Goal: Task Accomplishment & Management: Use online tool/utility

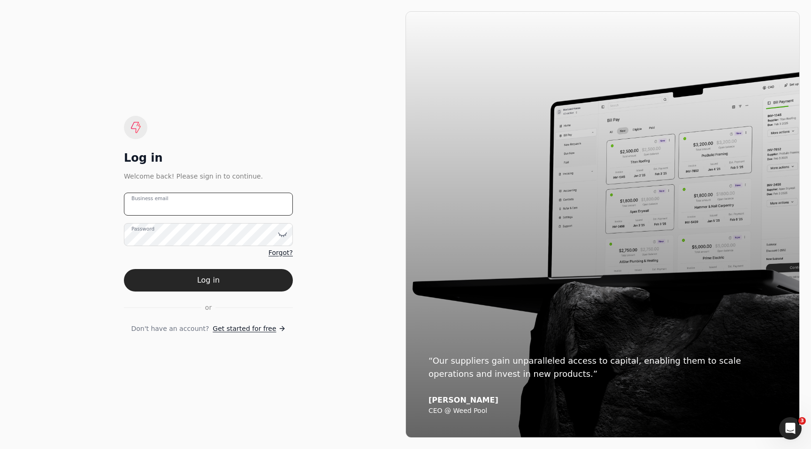
click at [223, 194] on email "Business email" at bounding box center [208, 204] width 169 height 23
type email "sandon+expenses@helloquickly.com"
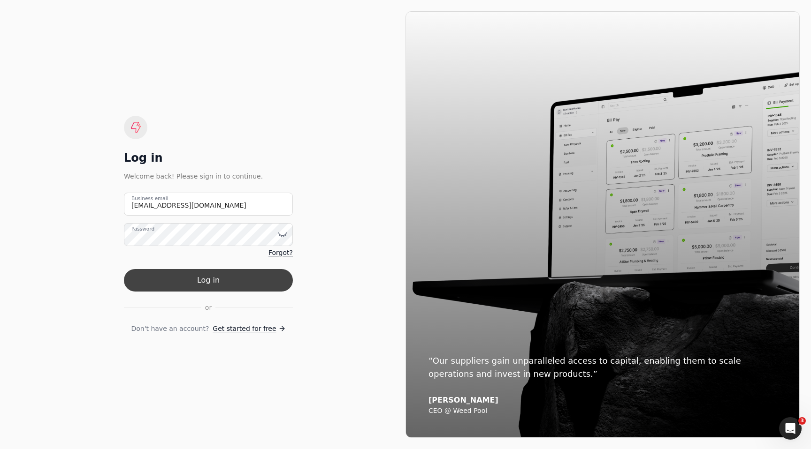
click at [202, 273] on button "Log in" at bounding box center [208, 280] width 169 height 23
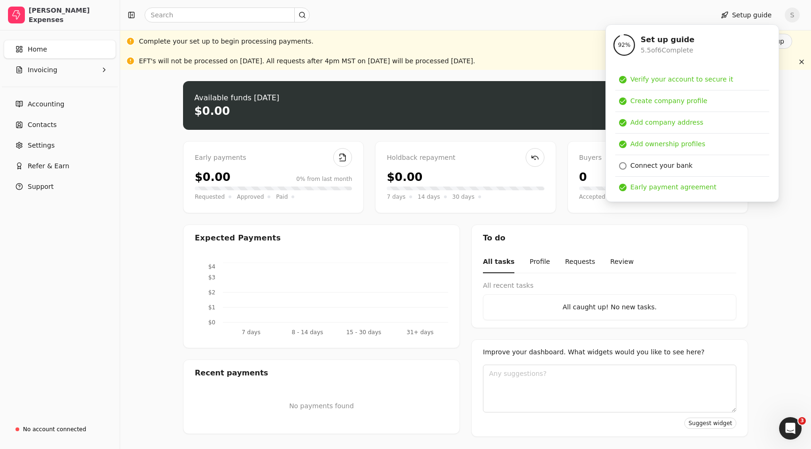
click at [801, 111] on div "Upload file: Drag your invoice here to upload or browse for files Available fun…" at bounding box center [465, 260] width 691 height 380
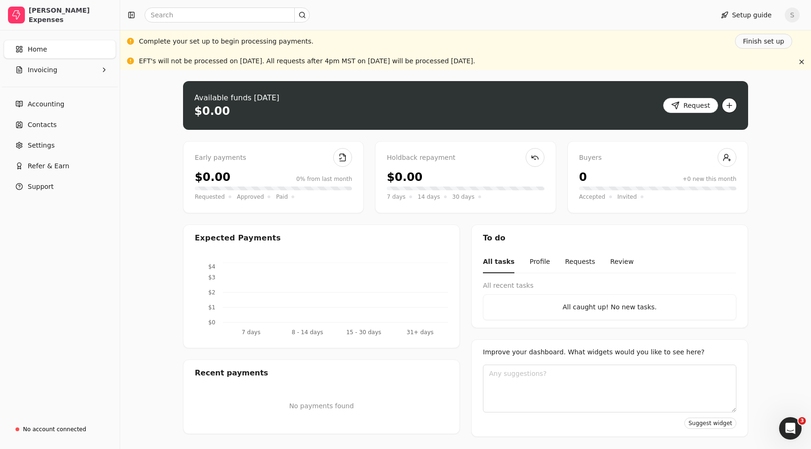
click at [734, 104] on button "button" at bounding box center [729, 105] width 15 height 15
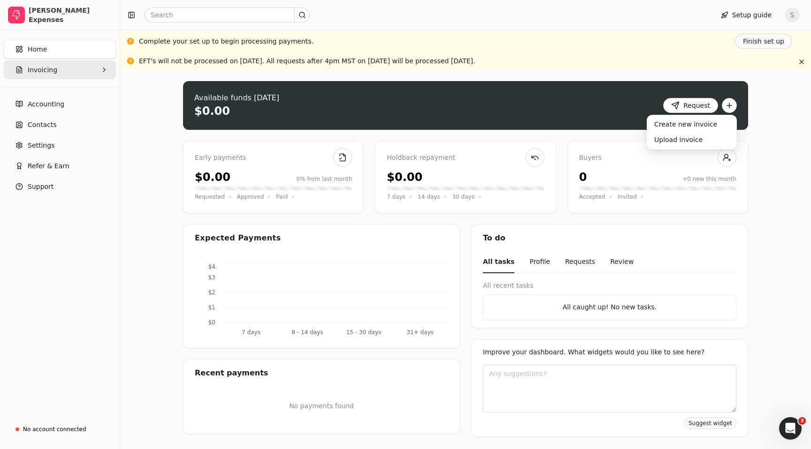
click at [66, 79] on button "Invoicing" at bounding box center [60, 70] width 112 height 19
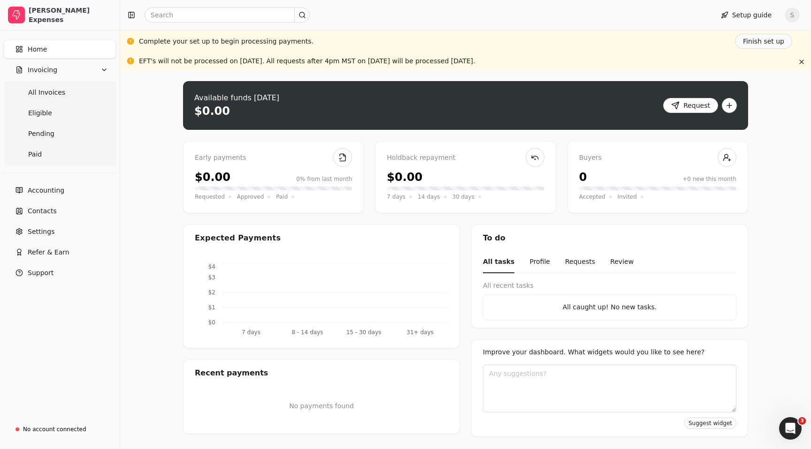
click at [163, 125] on div "Upload file: Drag your invoice here to upload or browse for files Available fun…" at bounding box center [465, 260] width 691 height 380
click at [799, 63] on button "button" at bounding box center [801, 61] width 11 height 11
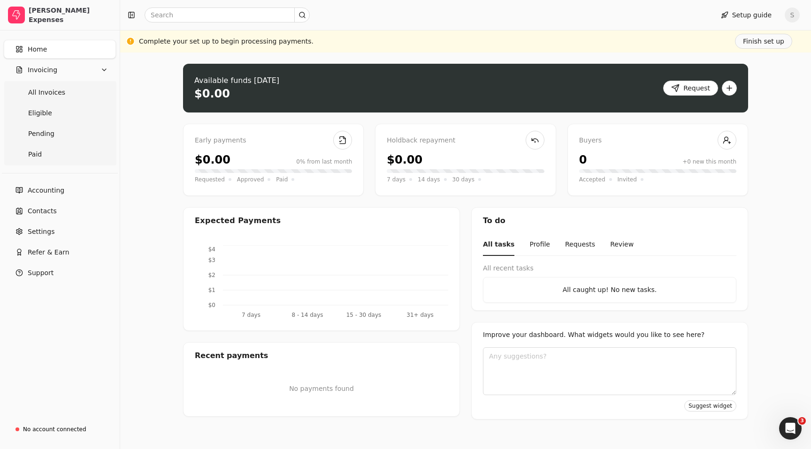
click at [95, 45] on link "Home" at bounding box center [60, 49] width 112 height 19
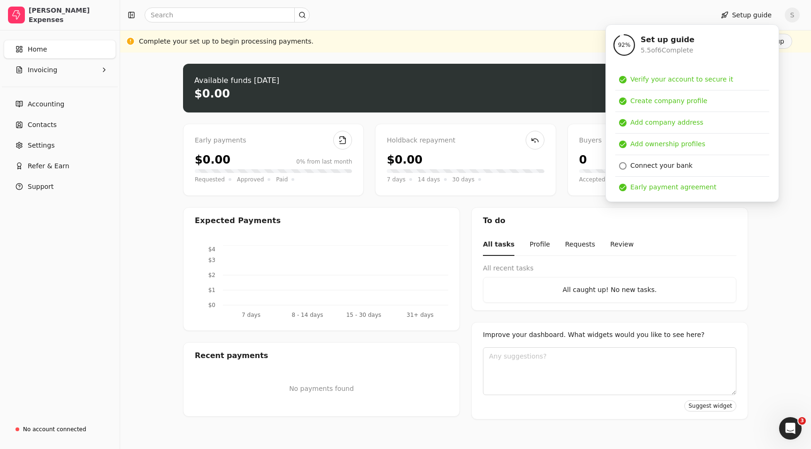
click at [156, 81] on div "Upload file: Drag your invoice here to upload or browse for files Available fun…" at bounding box center [465, 251] width 691 height 397
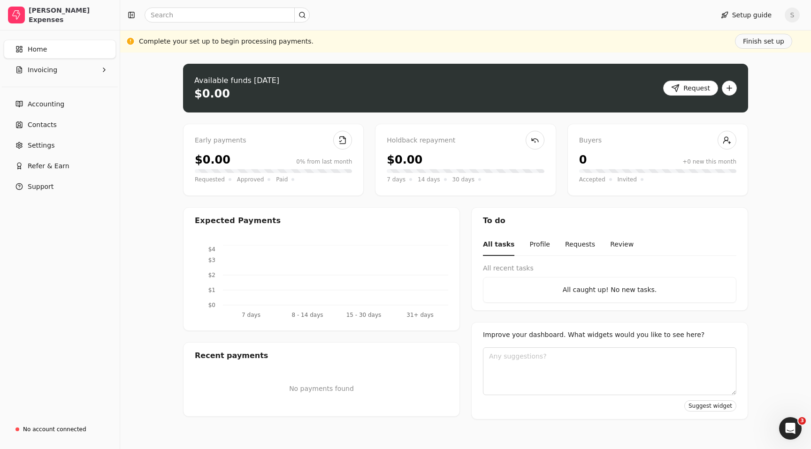
click at [760, 118] on div "Upload file: Drag your invoice here to upload or browse for files Available fun…" at bounding box center [465, 251] width 691 height 397
